Goal: Task Accomplishment & Management: Manage account settings

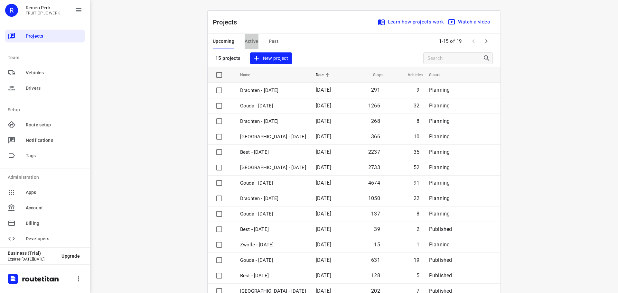
click at [246, 39] on span "Active" at bounding box center [252, 41] width 14 height 8
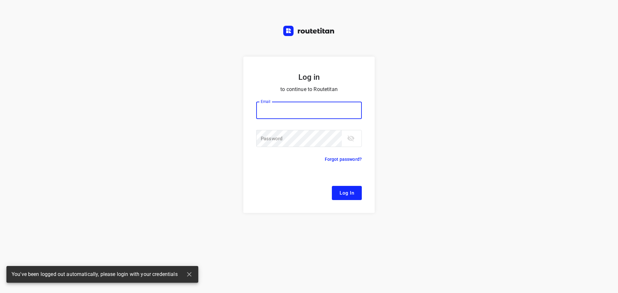
type input "[EMAIL_ADDRESS][DOMAIN_NAME]"
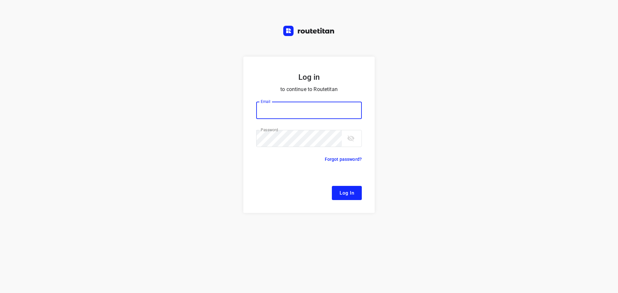
type input "[EMAIL_ADDRESS][DOMAIN_NAME]"
click at [341, 190] on span "Log In" at bounding box center [346, 193] width 14 height 8
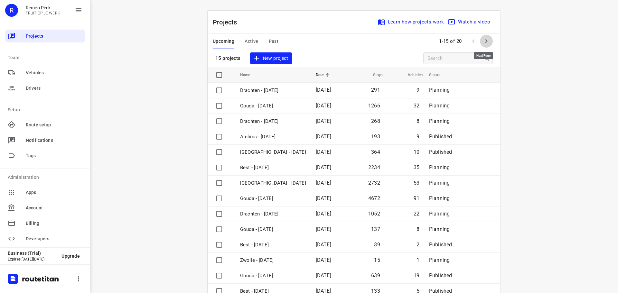
click at [482, 39] on icon "button" at bounding box center [486, 41] width 8 height 8
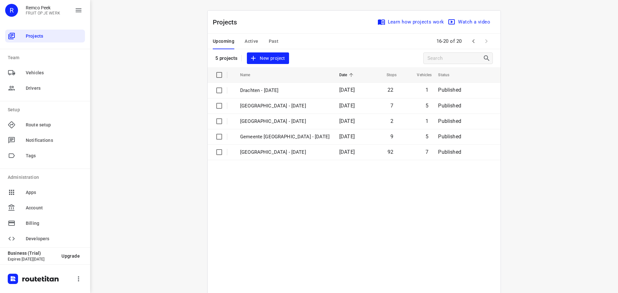
click at [247, 38] on span "Active" at bounding box center [252, 41] width 14 height 8
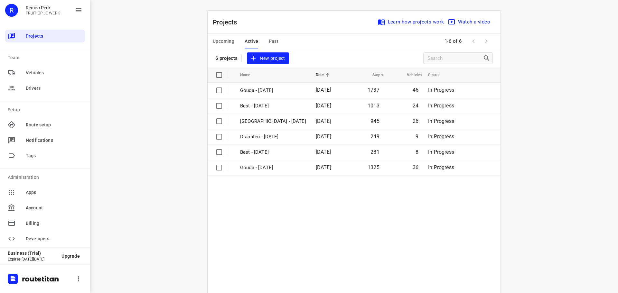
click at [220, 39] on span "Upcoming" at bounding box center [224, 41] width 22 height 8
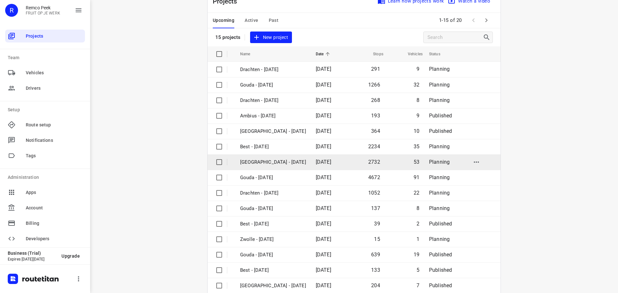
scroll to position [32, 0]
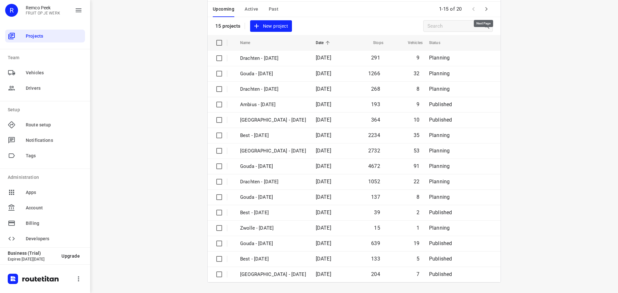
click at [484, 9] on icon "button" at bounding box center [486, 9] width 8 height 8
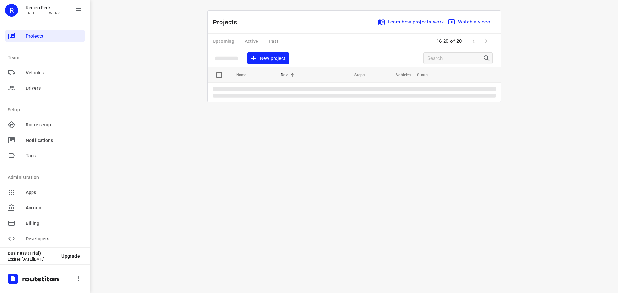
scroll to position [0, 0]
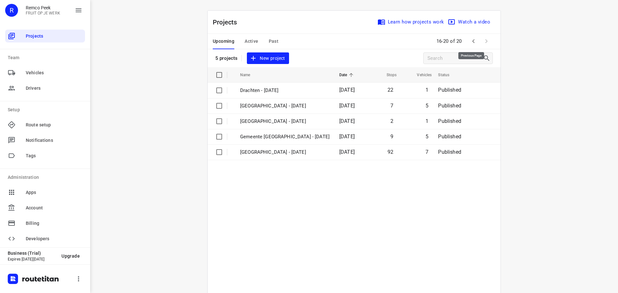
click at [472, 41] on icon "button" at bounding box center [473, 41] width 2 height 4
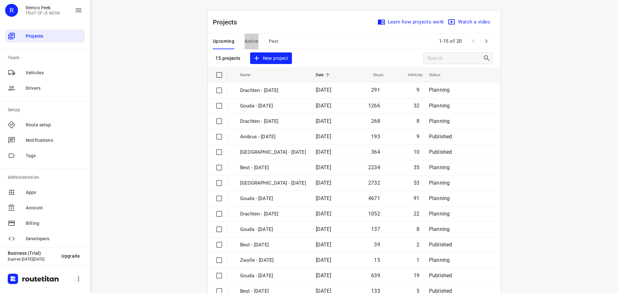
click at [249, 40] on span "Active" at bounding box center [252, 41] width 14 height 8
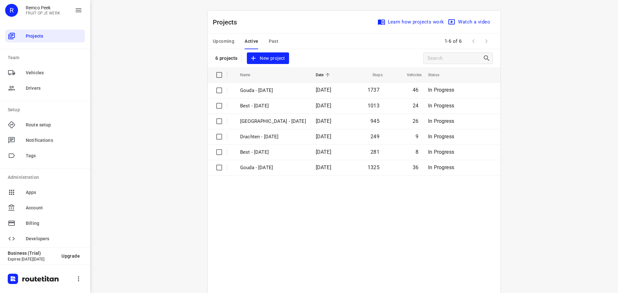
click at [216, 39] on span "Upcoming" at bounding box center [224, 41] width 22 height 8
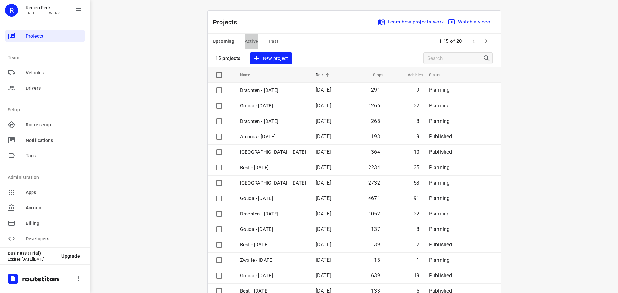
click at [250, 40] on span "Active" at bounding box center [252, 41] width 14 height 8
click at [251, 38] on span "Active" at bounding box center [252, 41] width 14 height 8
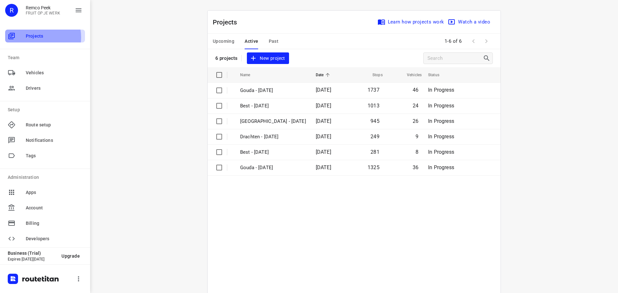
click at [34, 37] on span "Projects" at bounding box center [54, 36] width 57 height 7
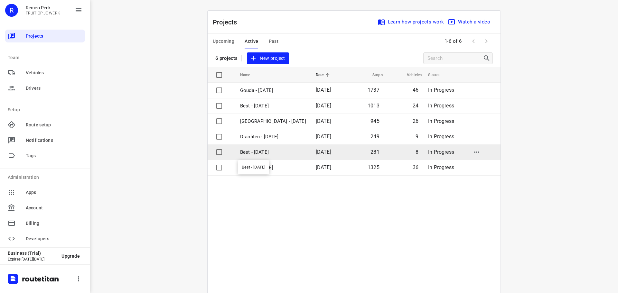
click at [269, 150] on p "Best - [DATE]" at bounding box center [273, 152] width 66 height 7
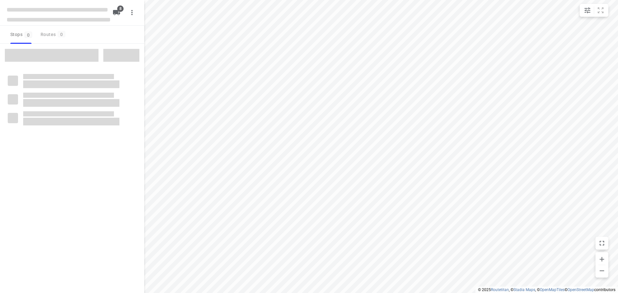
type input "distance"
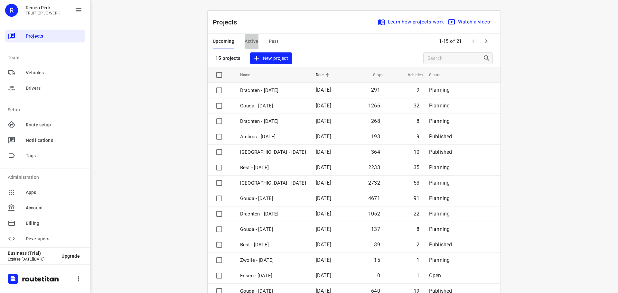
click at [248, 40] on span "Active" at bounding box center [252, 41] width 14 height 8
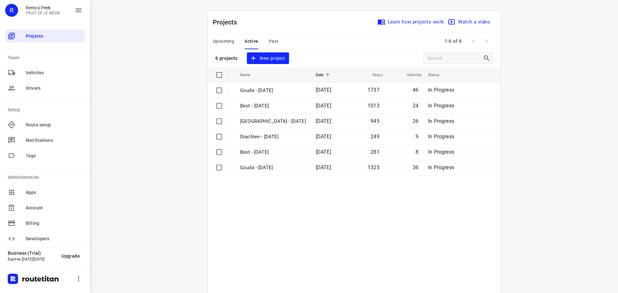
click at [271, 39] on span "Past" at bounding box center [274, 41] width 10 height 8
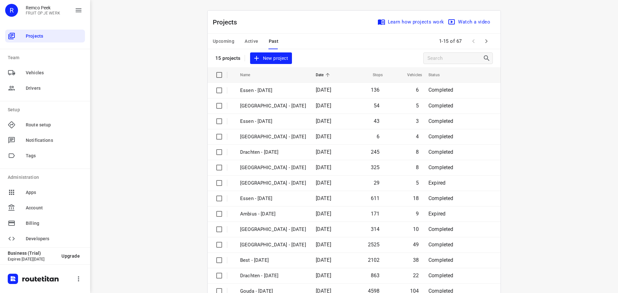
click at [221, 38] on span "Upcoming" at bounding box center [224, 41] width 22 height 8
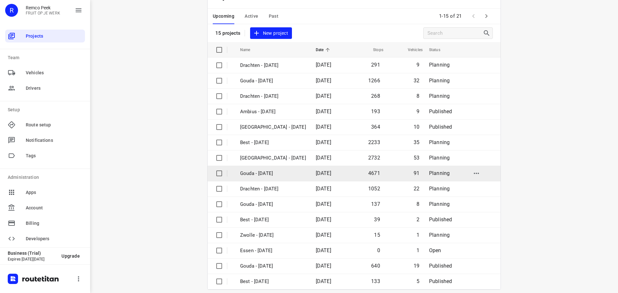
scroll to position [32, 0]
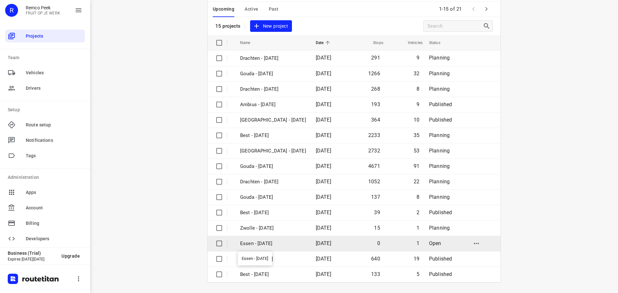
click at [268, 243] on p "Essen - [DATE]" at bounding box center [273, 243] width 66 height 7
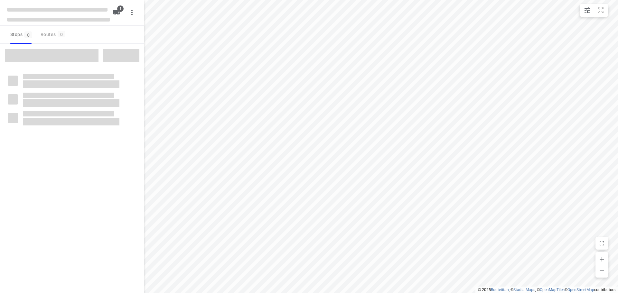
type input "distance"
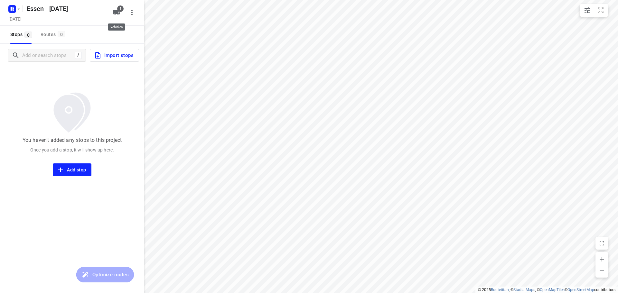
click at [117, 11] on icon "button" at bounding box center [116, 12] width 7 height 5
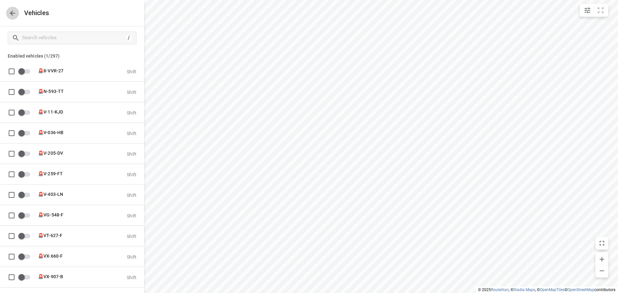
click at [12, 12] on icon "button" at bounding box center [12, 13] width 5 height 5
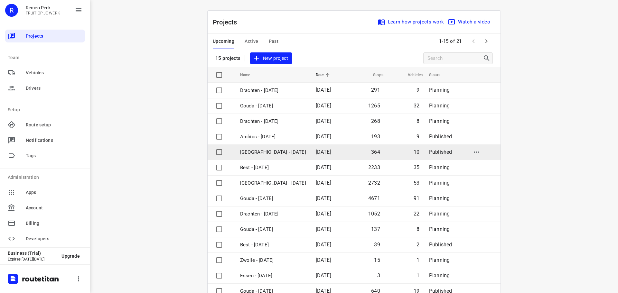
scroll to position [32, 0]
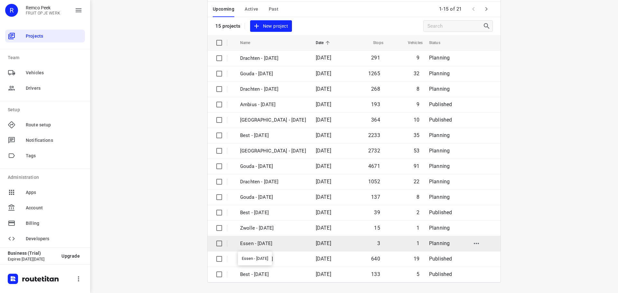
click at [278, 245] on p "Essen - [DATE]" at bounding box center [273, 243] width 66 height 7
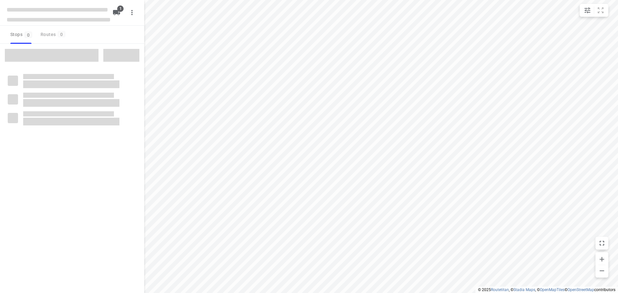
type input "distance"
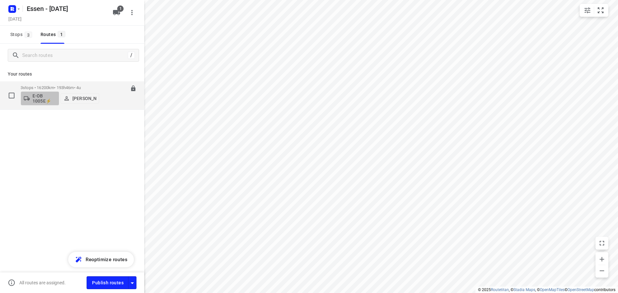
click at [55, 96] on p "E-OB 1005E⚡" at bounding box center [44, 98] width 24 height 10
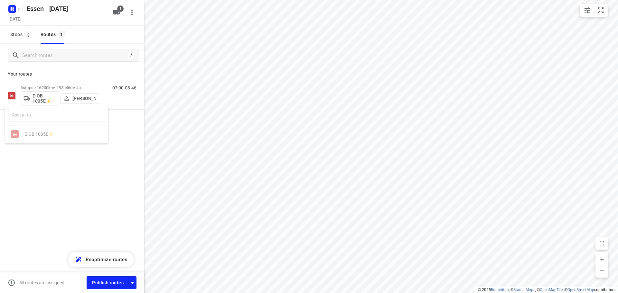
click at [60, 164] on div at bounding box center [309, 146] width 618 height 293
click at [20, 35] on span "Stops 3" at bounding box center [22, 35] width 24 height 8
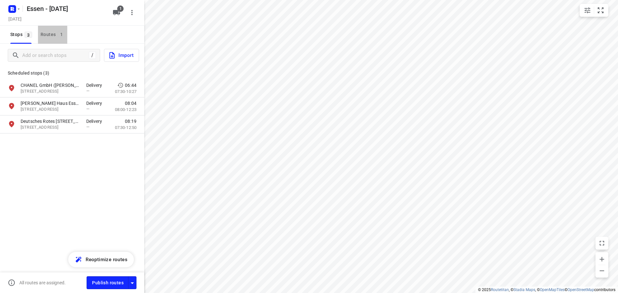
click at [51, 33] on div "Routes 1" at bounding box center [54, 35] width 27 height 8
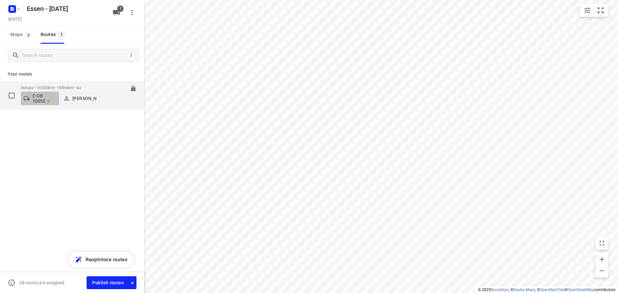
click at [54, 96] on p "E-OB 1005E⚡" at bounding box center [44, 98] width 24 height 10
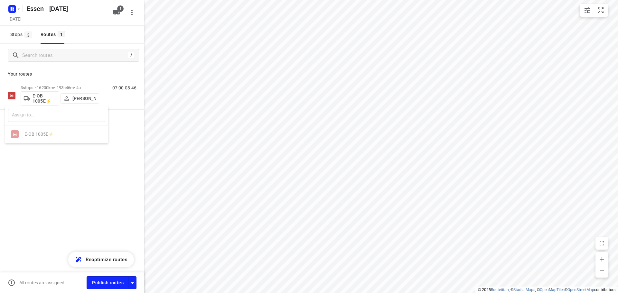
click at [59, 192] on div at bounding box center [309, 146] width 618 height 293
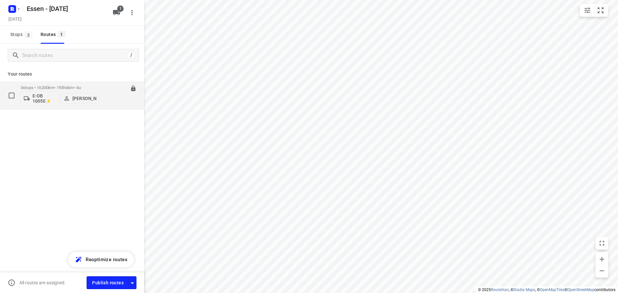
click at [48, 85] on p "3 stops • 16200km • 193h46m • 4u" at bounding box center [60, 87] width 79 height 5
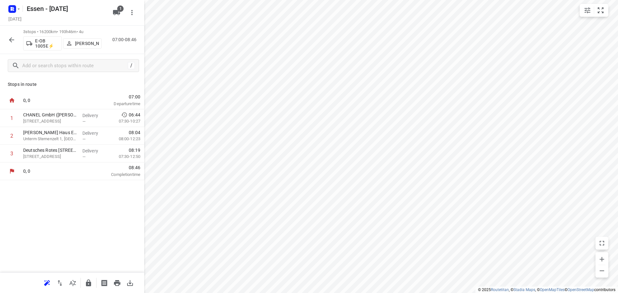
click at [10, 39] on icon "button" at bounding box center [12, 40] width 8 height 8
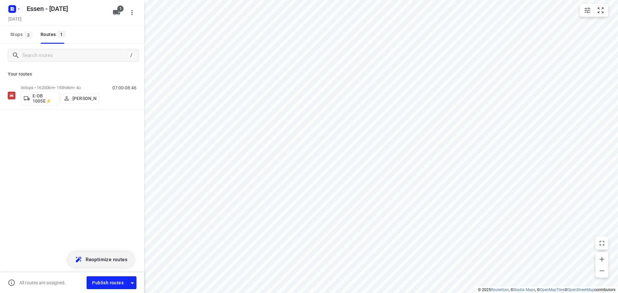
click at [97, 258] on span "Reoptimize routes" at bounding box center [107, 259] width 42 height 8
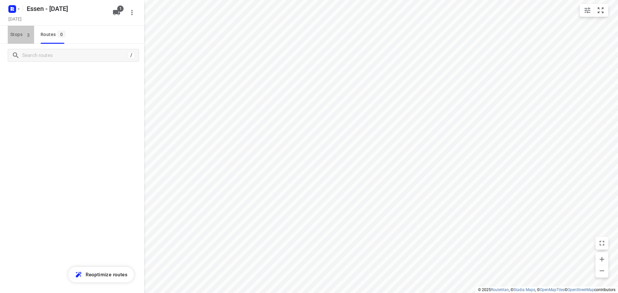
click at [18, 33] on span "Stops 3" at bounding box center [22, 35] width 24 height 8
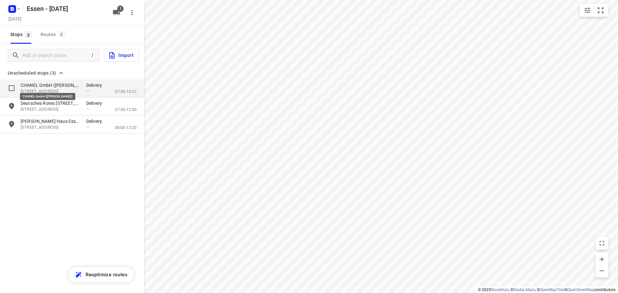
click at [46, 87] on p "CHANEL GmbH ([PERSON_NAME])" at bounding box center [50, 85] width 59 height 6
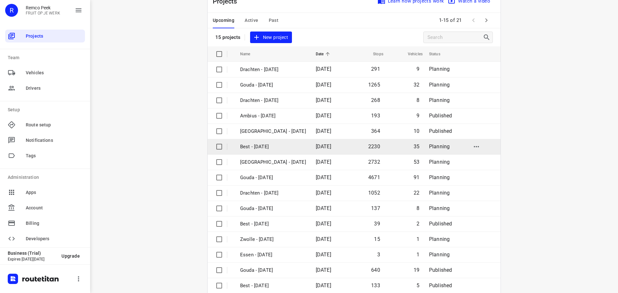
scroll to position [32, 0]
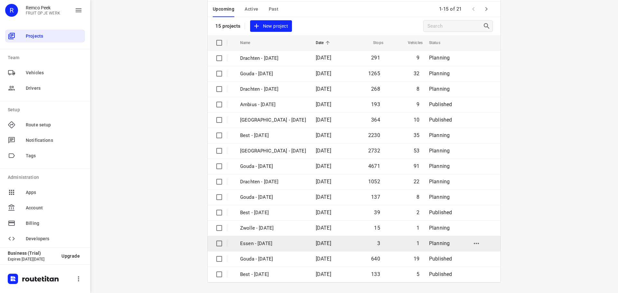
click at [258, 243] on p "Essen - [DATE]" at bounding box center [273, 243] width 66 height 7
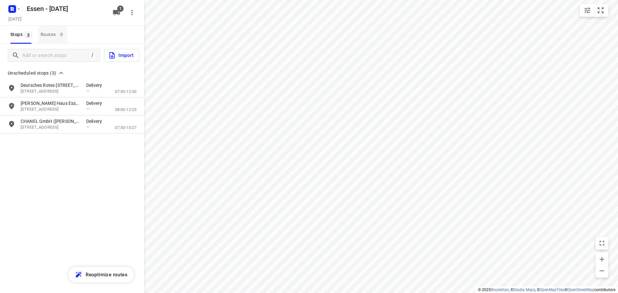
click at [49, 33] on div "Routes 0" at bounding box center [54, 35] width 27 height 8
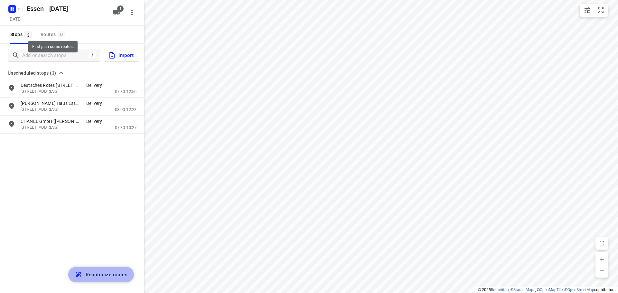
click at [107, 275] on span "Reoptimize routes" at bounding box center [107, 275] width 42 height 8
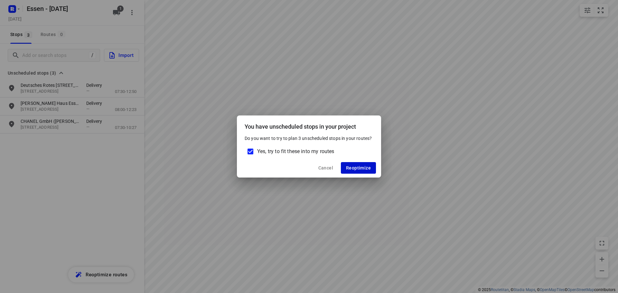
click at [351, 169] on span "Reoptimize" at bounding box center [358, 167] width 25 height 5
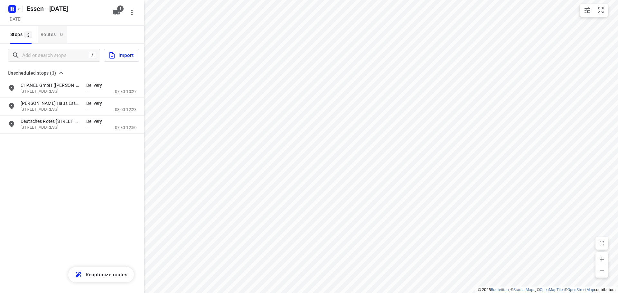
click at [51, 31] on div "Routes 0" at bounding box center [54, 35] width 27 height 8
click at [132, 12] on icon "button" at bounding box center [131, 12] width 1 height 5
click at [100, 26] on div "Routing settings" at bounding box center [105, 27] width 57 height 5
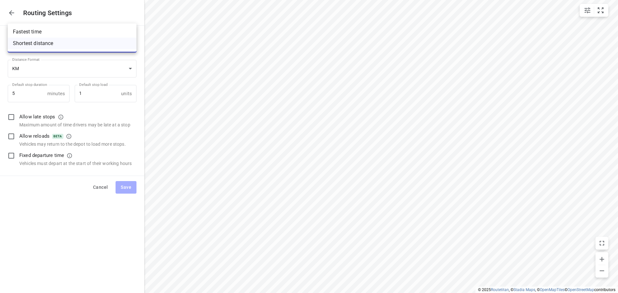
click at [46, 45] on body "i © 2025 Routetitan , © Stadia Maps , © OpenMapTiles © OpenStreetMap contributo…" at bounding box center [309, 146] width 618 height 293
click at [33, 32] on li "Fastest time" at bounding box center [72, 32] width 129 height 12
type input "time"
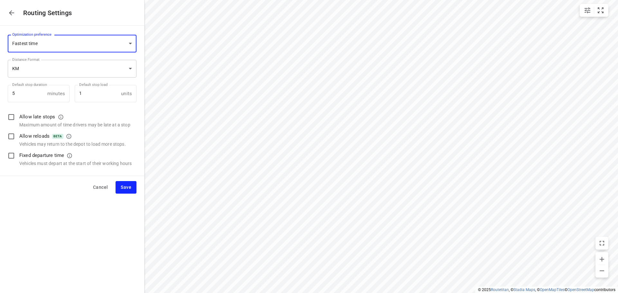
click at [44, 67] on body "i © 2025 Routetitan , © Stadia Maps , © OpenMapTiles © OpenStreetMap contributo…" at bounding box center [309, 146] width 618 height 293
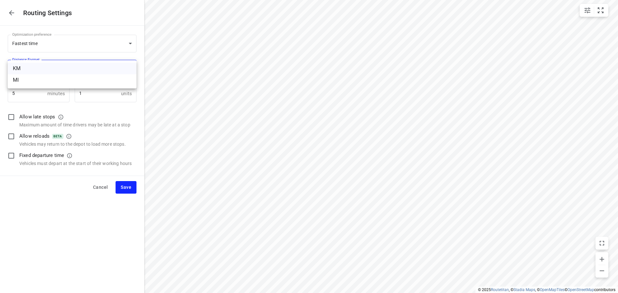
click at [22, 67] on div "KM" at bounding box center [72, 69] width 118 height 8
click at [11, 155] on input "checkbox" at bounding box center [12, 156] width 14 height 14
checkbox input "true"
click at [125, 187] on span "Save" at bounding box center [126, 187] width 11 height 8
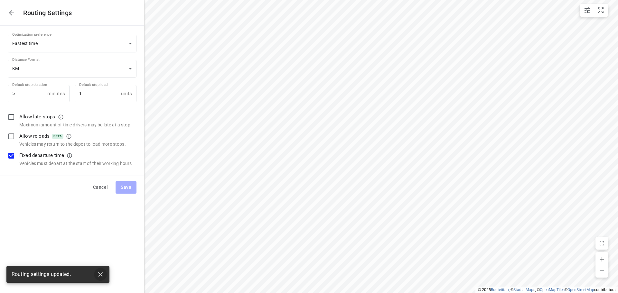
click at [100, 275] on icon "button" at bounding box center [100, 274] width 5 height 5
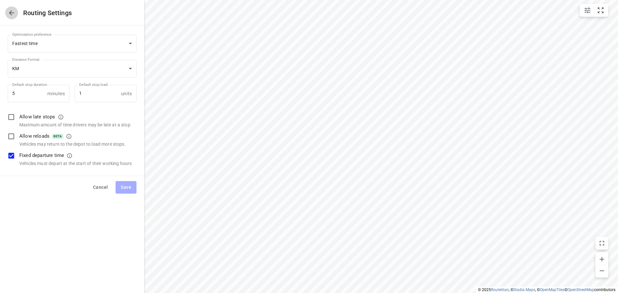
click at [11, 12] on icon "button" at bounding box center [12, 13] width 8 height 8
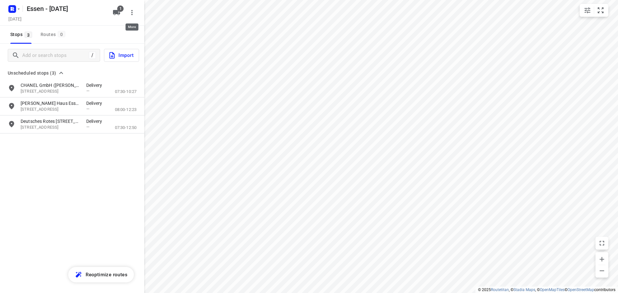
click at [131, 11] on icon "button" at bounding box center [132, 13] width 8 height 8
click at [106, 26] on div "Routing settings" at bounding box center [105, 27] width 57 height 5
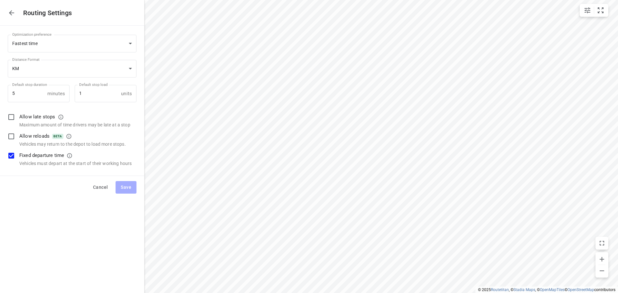
click at [10, 11] on icon "button" at bounding box center [12, 13] width 8 height 8
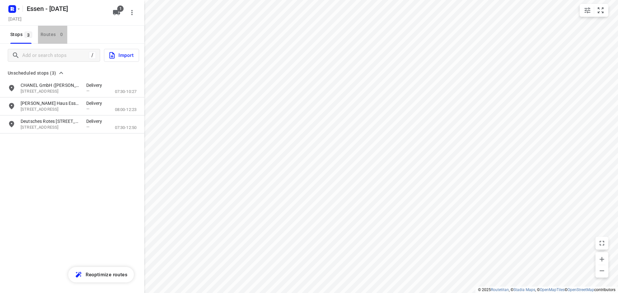
click at [47, 32] on div "Routes 0" at bounding box center [54, 35] width 27 height 8
click at [94, 275] on span "Reoptimize routes" at bounding box center [107, 275] width 42 height 8
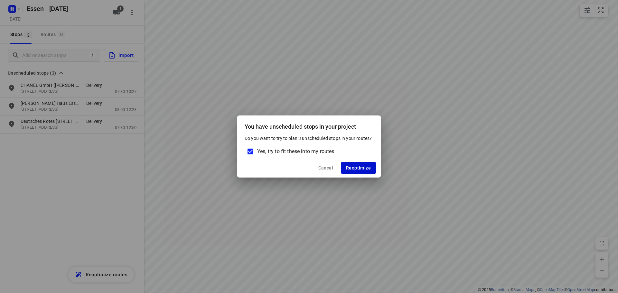
click at [350, 168] on span "Reoptimize" at bounding box center [358, 167] width 25 height 5
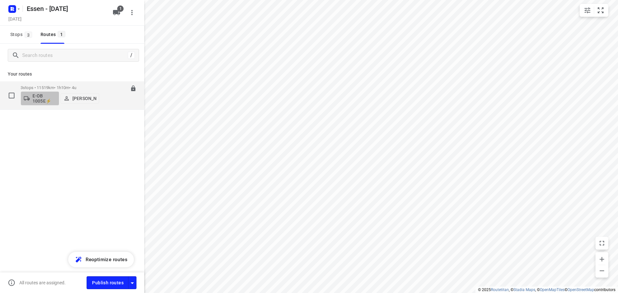
click at [54, 94] on p "E-OB 1005E⚡" at bounding box center [44, 98] width 24 height 10
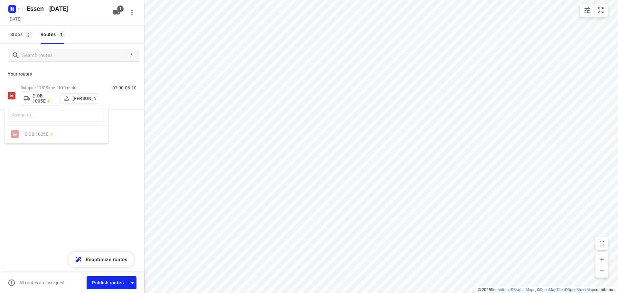
click at [69, 167] on div at bounding box center [309, 146] width 618 height 293
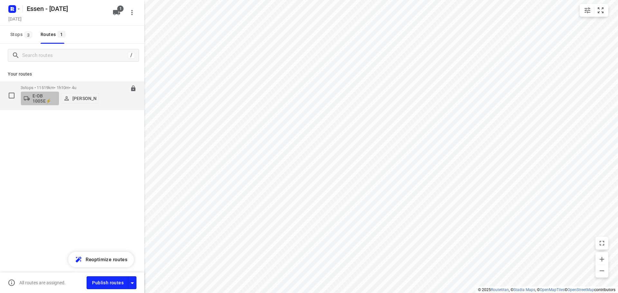
click at [56, 93] on button "E-OB 1005E⚡" at bounding box center [40, 98] width 39 height 14
click at [56, 93] on div at bounding box center [309, 146] width 618 height 293
click at [46, 87] on p "3 stops • 11519km • 1h10m • 4u" at bounding box center [60, 87] width 79 height 5
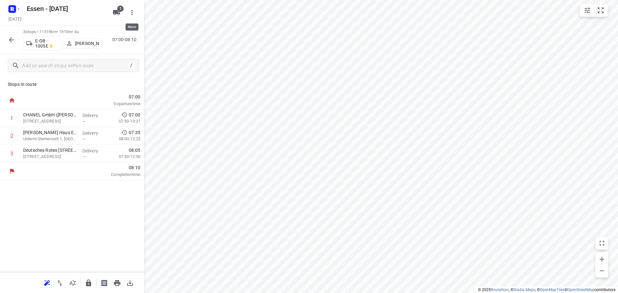
click at [130, 13] on icon "button" at bounding box center [132, 13] width 8 height 8
click at [105, 26] on div "Routing settings" at bounding box center [105, 27] width 57 height 5
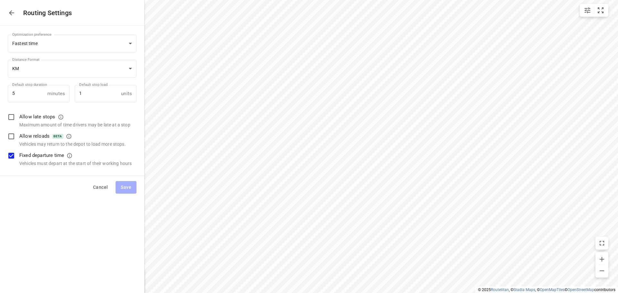
click at [11, 13] on icon "button" at bounding box center [11, 12] width 5 height 5
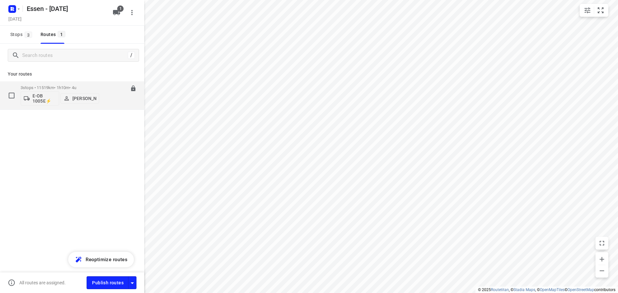
click at [53, 88] on p "3 stops • 11519km • 1h10m • 4u" at bounding box center [60, 87] width 79 height 5
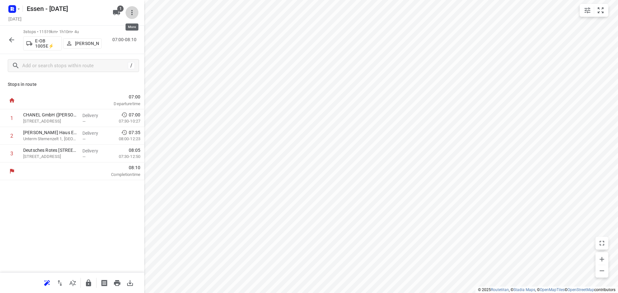
click at [134, 12] on icon "button" at bounding box center [132, 13] width 8 height 8
click at [111, 26] on div "Routing settings" at bounding box center [105, 27] width 57 height 5
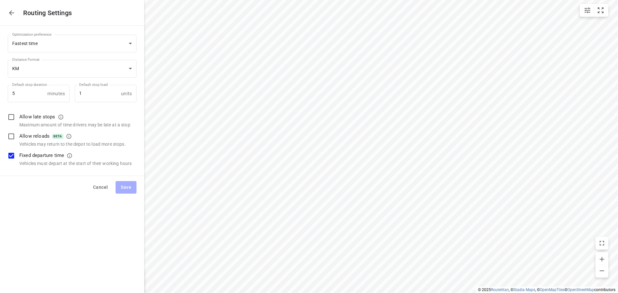
click at [10, 13] on icon "button" at bounding box center [11, 12] width 5 height 5
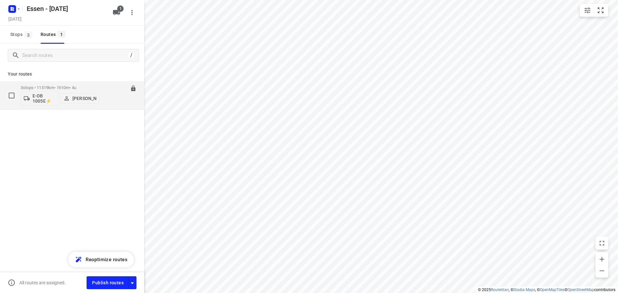
click at [51, 87] on p "3 stops • 11519km • 1h10m • 4u" at bounding box center [60, 87] width 79 height 5
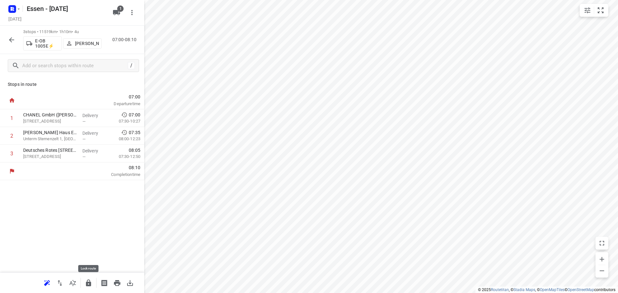
click at [86, 283] on icon "button" at bounding box center [88, 283] width 5 height 7
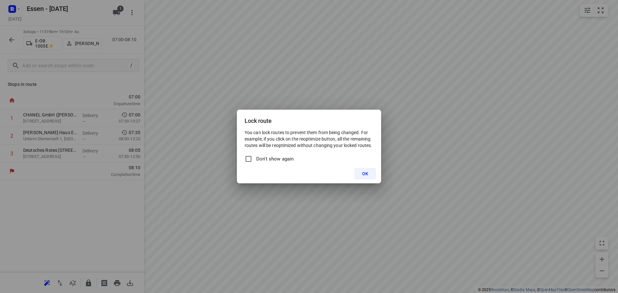
click at [248, 159] on input "Don't show again" at bounding box center [249, 159] width 8 height 8
checkbox input "true"
click at [363, 173] on span "OK" at bounding box center [365, 173] width 6 height 5
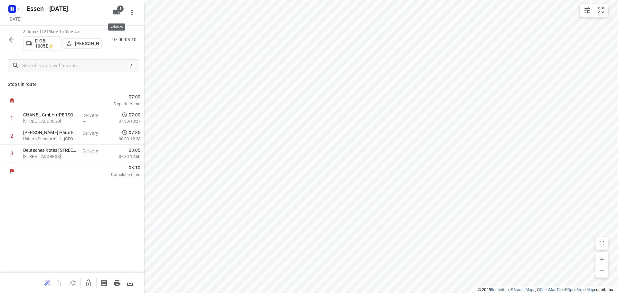
click at [117, 11] on icon "button" at bounding box center [116, 12] width 7 height 5
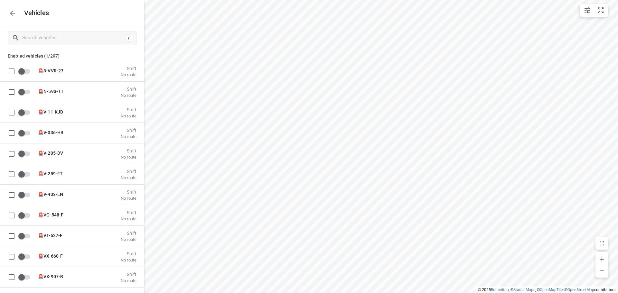
click at [11, 12] on icon "button" at bounding box center [13, 13] width 8 height 8
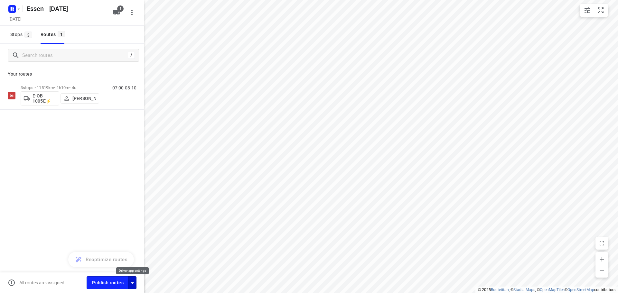
click at [132, 282] on icon "button" at bounding box center [132, 283] width 8 height 8
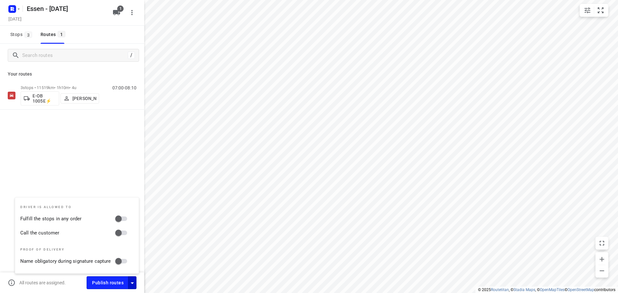
click at [125, 218] on input "Fulfill the stops in any order" at bounding box center [118, 219] width 37 height 12
checkbox input "true"
click at [126, 231] on input "Call the customer" at bounding box center [118, 233] width 37 height 12
checkbox input "true"
click at [107, 283] on span "Publish routes" at bounding box center [108, 283] width 32 height 8
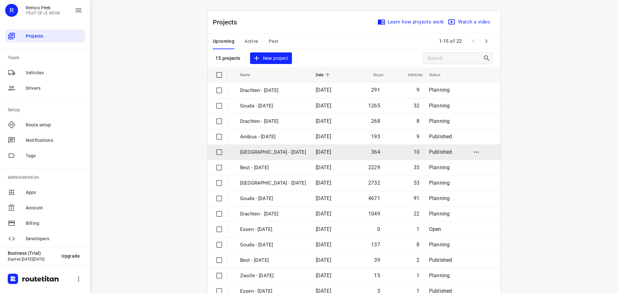
scroll to position [32, 0]
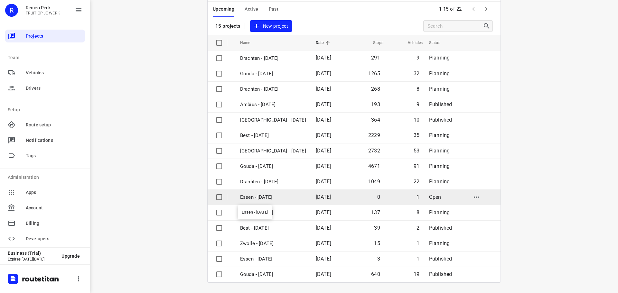
click at [265, 197] on p "Essen - [DATE]" at bounding box center [273, 197] width 66 height 7
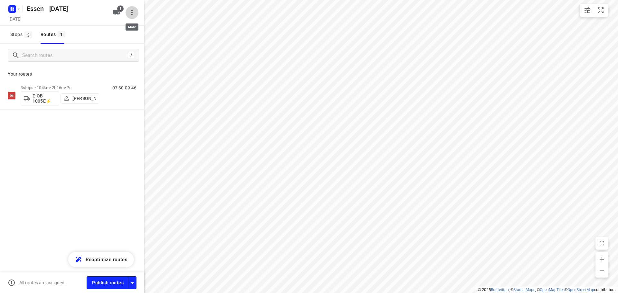
click at [132, 14] on icon "button" at bounding box center [132, 13] width 8 height 8
click at [107, 26] on div "Routing settings" at bounding box center [105, 27] width 57 height 5
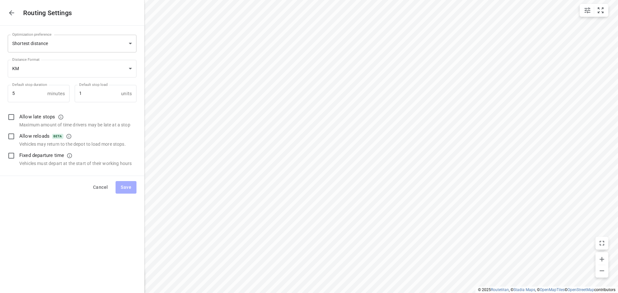
click at [60, 43] on body "i © 2025 Routetitan , © Stadia Maps , © OpenMapTiles © OpenStreetMap contributo…" at bounding box center [309, 146] width 618 height 293
click at [35, 30] on li "Fastest time" at bounding box center [72, 32] width 129 height 12
type input "time"
click at [12, 156] on input "checkbox" at bounding box center [12, 156] width 14 height 14
checkbox input "true"
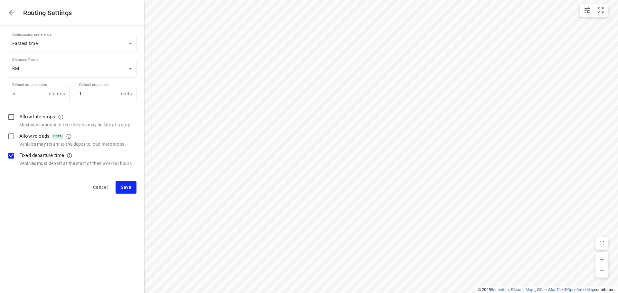
click at [124, 187] on span "Save" at bounding box center [126, 187] width 11 height 8
click at [10, 13] on icon "button" at bounding box center [11, 12] width 5 height 5
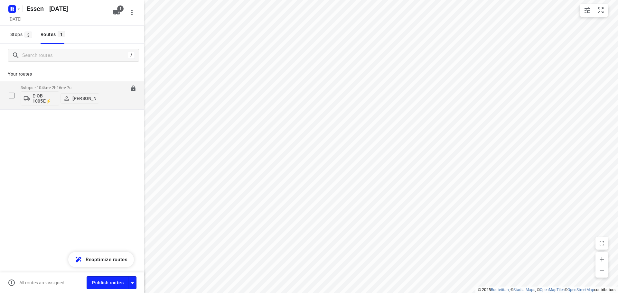
click at [52, 87] on p "3 stops • 104km • 2h16m • 7u" at bounding box center [60, 87] width 79 height 5
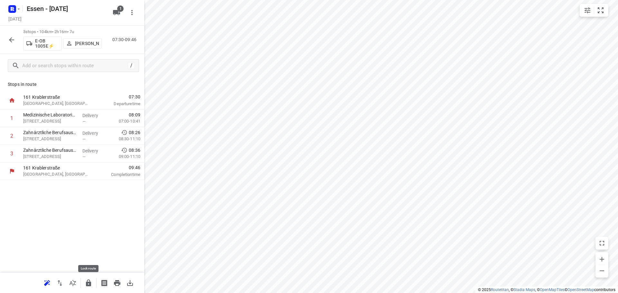
click at [86, 284] on icon "button" at bounding box center [88, 283] width 5 height 7
click at [10, 38] on icon "button" at bounding box center [12, 40] width 8 height 8
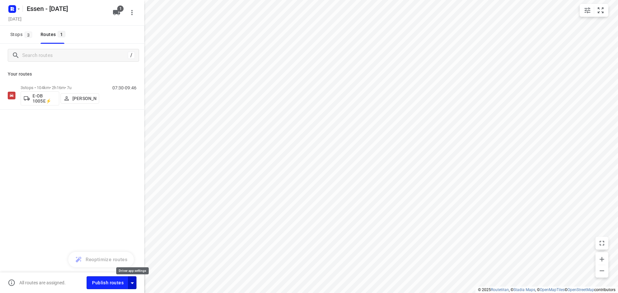
click at [131, 281] on icon "button" at bounding box center [132, 283] width 8 height 8
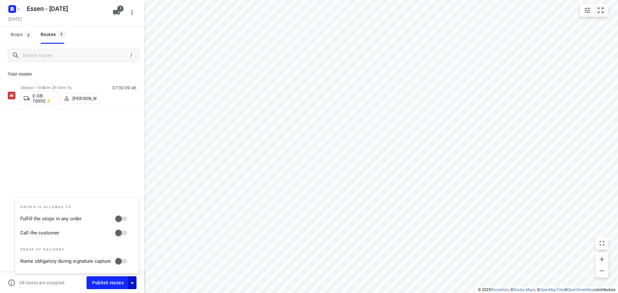
click at [126, 218] on input "Fulfill the stops in any order" at bounding box center [118, 219] width 37 height 12
checkbox input "true"
click at [126, 232] on input "Call the customer" at bounding box center [118, 233] width 37 height 12
checkbox input "true"
click at [102, 284] on span "Publish routes" at bounding box center [108, 283] width 32 height 8
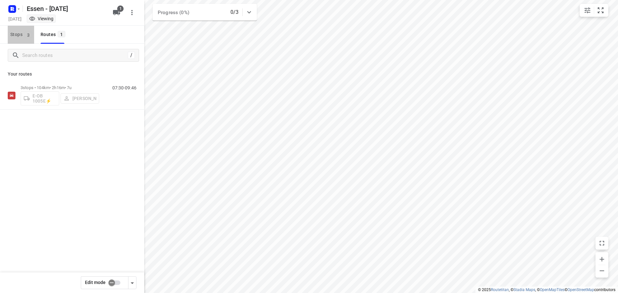
click at [19, 33] on span "Stops 3" at bounding box center [22, 35] width 24 height 8
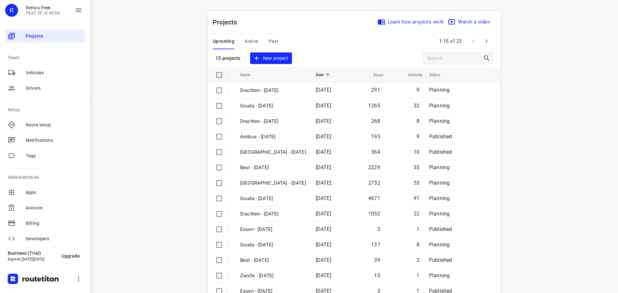
click at [248, 41] on span "Active" at bounding box center [252, 41] width 14 height 8
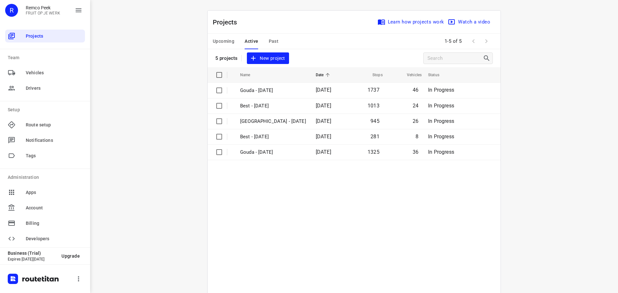
click at [220, 39] on span "Upcoming" at bounding box center [224, 41] width 22 height 8
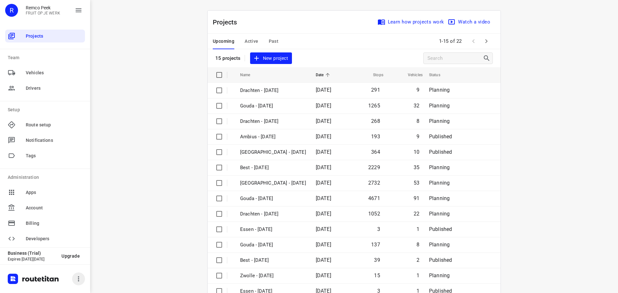
click at [77, 278] on icon "button" at bounding box center [79, 279] width 8 height 8
click at [71, 260] on li "Logout" at bounding box center [85, 261] width 80 height 13
